Goal: Information Seeking & Learning: Learn about a topic

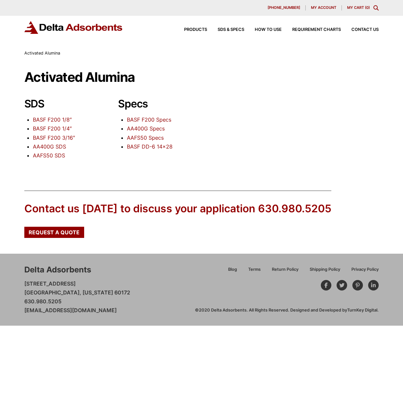
click at [53, 129] on link "BASF F200 1/4″" at bounding box center [52, 128] width 39 height 7
click at [49, 148] on link "AA400G SDS" at bounding box center [49, 146] width 33 height 7
click at [58, 158] on link "AAFS50 SDS" at bounding box center [49, 155] width 32 height 7
click at [62, 130] on link "BASF F200 1/4″" at bounding box center [52, 128] width 39 height 7
click at [46, 118] on link "BASF F200 1/8″" at bounding box center [52, 119] width 39 height 7
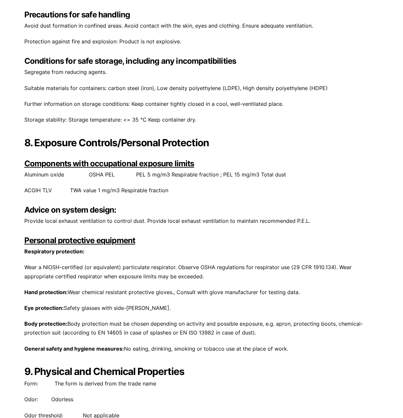
scroll to position [1310, 0]
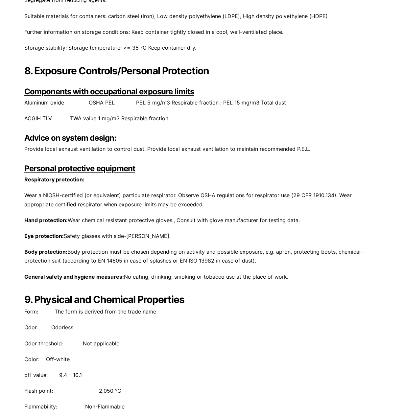
click at [79, 119] on p "ACGIH TLV TWA value 1 mg/m3 Respirable fraction" at bounding box center [201, 118] width 355 height 9
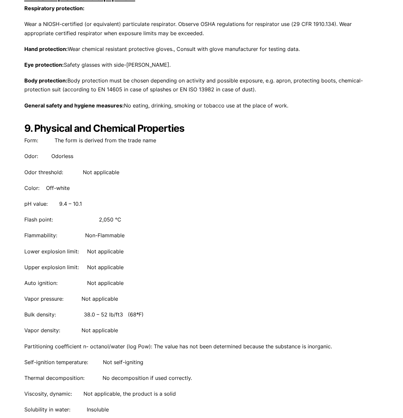
scroll to position [1538, 0]
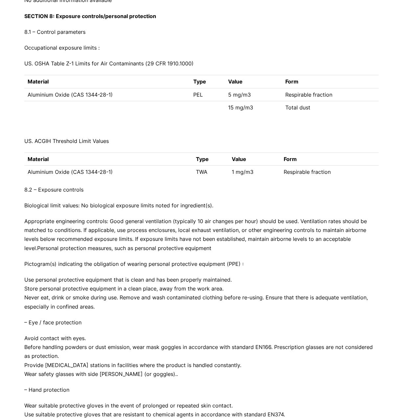
scroll to position [1652, 0]
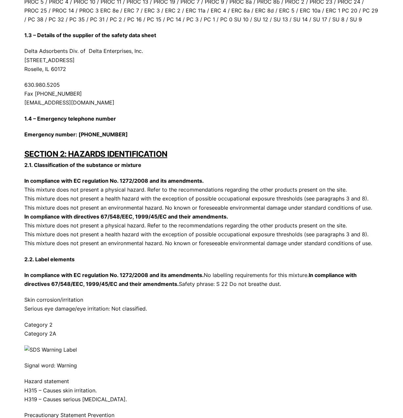
scroll to position [342, 0]
